Goal: Task Accomplishment & Management: Use online tool/utility

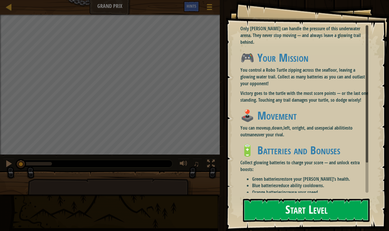
click at [311, 199] on button "Start Level" at bounding box center [306, 210] width 127 height 23
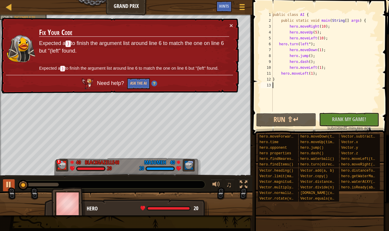
click at [7, 186] on div at bounding box center [9, 185] width 8 height 8
click at [231, 28] on button "×" at bounding box center [231, 25] width 4 height 6
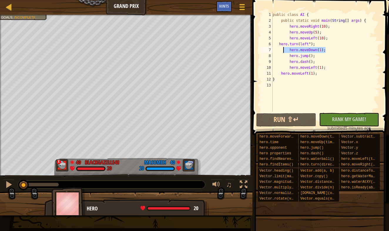
drag, startPoint x: 329, startPoint y: 48, endPoint x: 282, endPoint y: 47, distance: 47.3
click at [282, 47] on div "public class AI { public static void main ( String [ ] args ) { hero . moveRigh…" at bounding box center [325, 68] width 109 height 112
type textarea "hero.moveDown(1);"
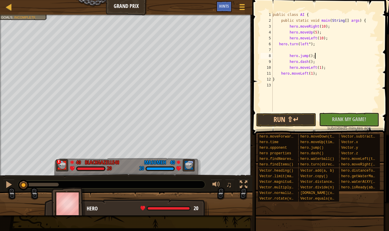
click at [324, 58] on div "public class AI { public static void main ( String [ ] args ) { hero . moveRigh…" at bounding box center [325, 68] width 109 height 112
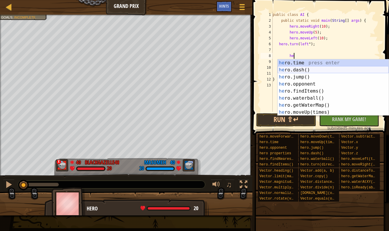
type textarea "h"
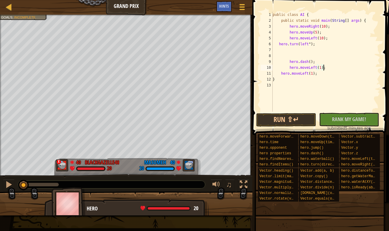
click at [323, 66] on div "public class AI { public static void main ( String [ ] args ) { hero . moveRigh…" at bounding box center [325, 68] width 109 height 112
type textarea ";"
click at [321, 65] on div "public class AI { public static void main ( String [ ] args ) { hero . moveRigh…" at bounding box center [325, 68] width 109 height 112
click at [320, 63] on div "public class AI { public static void main ( String [ ] args ) { hero . moveRigh…" at bounding box center [325, 68] width 109 height 112
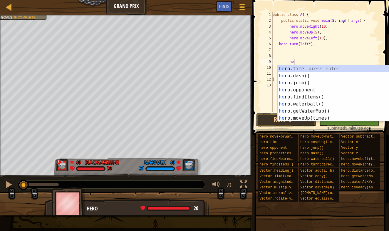
type textarea "h"
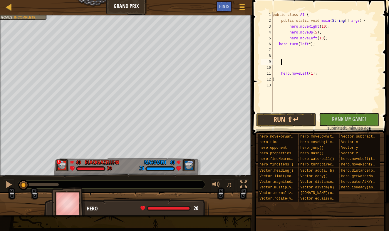
click at [324, 78] on div "public class AI { public static void main ( String [ ] args ) { hero . moveRigh…" at bounding box center [325, 68] width 109 height 112
click at [325, 76] on div "public class AI { public static void main ( String [ ] args ) { hero . moveRigh…" at bounding box center [325, 68] width 109 height 112
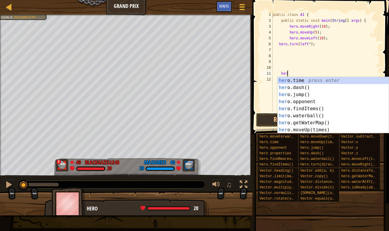
type textarea "h"
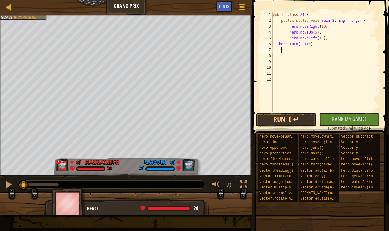
drag, startPoint x: 325, startPoint y: 49, endPoint x: 302, endPoint y: 52, distance: 23.1
click at [296, 52] on div "public class AI { public static void main ( String [ ] args ) { hero . moveRigh…" at bounding box center [325, 68] width 109 height 112
type textarea "h"
drag, startPoint x: 319, startPoint y: 42, endPoint x: 281, endPoint y: 43, distance: 37.9
click at [281, 43] on div "public class AI { public static void main ( String [ ] args ) { hero . moveRigh…" at bounding box center [325, 68] width 109 height 112
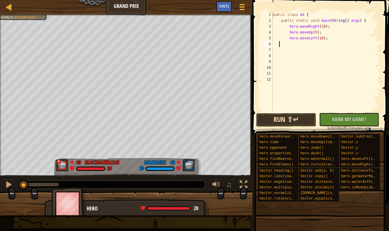
click at [297, 117] on button "Run ⇧↵" at bounding box center [286, 120] width 60 height 14
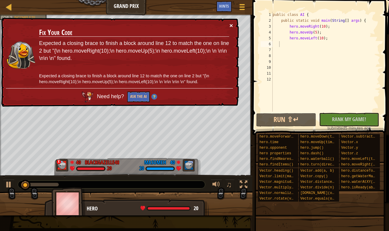
click at [230, 28] on button "×" at bounding box center [231, 25] width 4 height 6
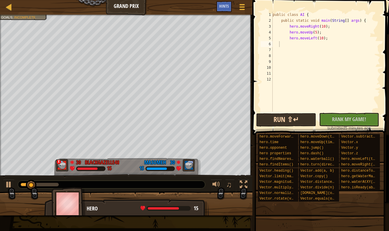
click at [289, 123] on button "Run ⇧↵" at bounding box center [286, 120] width 60 height 14
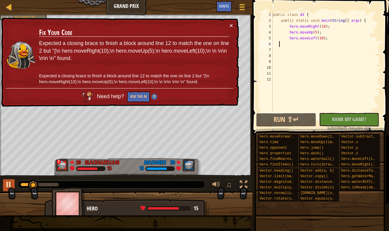
click at [9, 185] on div at bounding box center [9, 185] width 8 height 8
click at [230, 23] on button "×" at bounding box center [231, 25] width 4 height 6
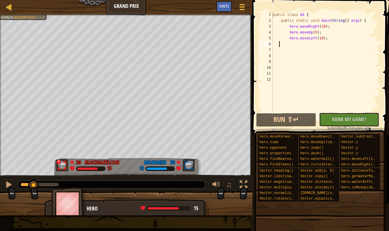
click at [283, 41] on div "public class AI { public static void main ( String [ ] args ) { hero . moveRigh…" at bounding box center [325, 68] width 109 height 112
type textarea "hero.moveLeft(10);"
click at [285, 43] on div "public class AI { public static void main ( String [ ] args ) { hero . moveRigh…" at bounding box center [325, 68] width 109 height 112
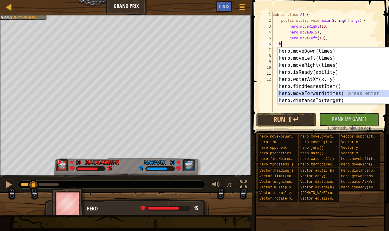
click at [301, 95] on div "h ero.moveDown(times) press enter h ero.moveLeft(times) press enter h ero.moveR…" at bounding box center [333, 83] width 111 height 70
type textarea "hero.moveForward(1);"
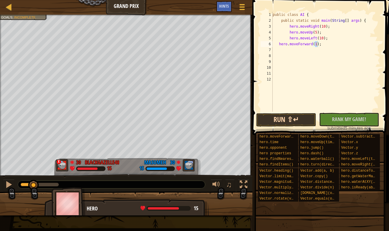
click at [291, 122] on button "Run ⇧↵" at bounding box center [286, 120] width 60 height 14
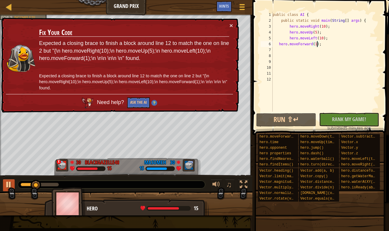
click at [8, 181] on div at bounding box center [9, 185] width 8 height 8
